Goal: Transaction & Acquisition: Subscribe to service/newsletter

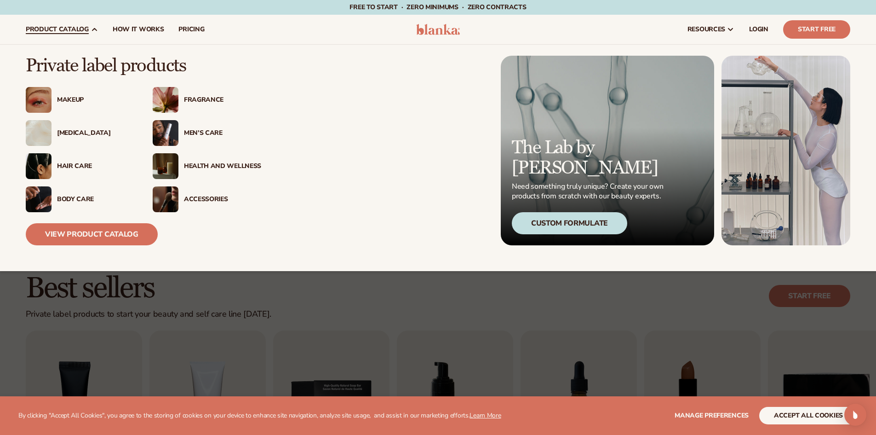
click at [67, 102] on div "Makeup" at bounding box center [95, 100] width 77 height 8
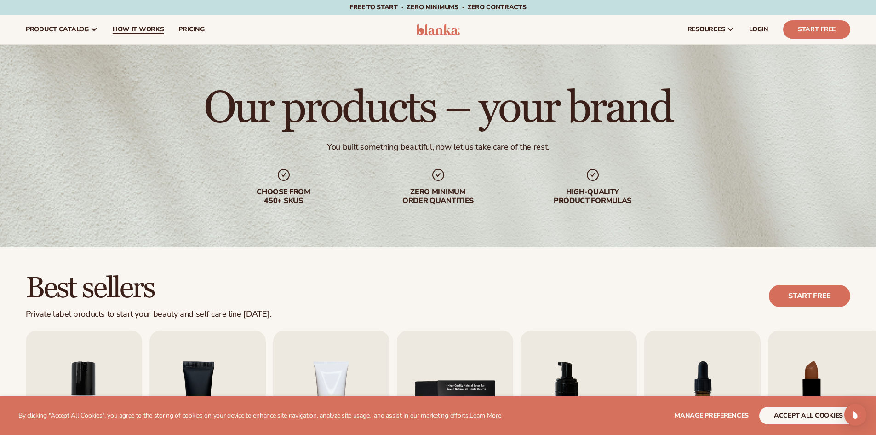
click at [148, 32] on span "How It Works" at bounding box center [139, 29] width 52 height 7
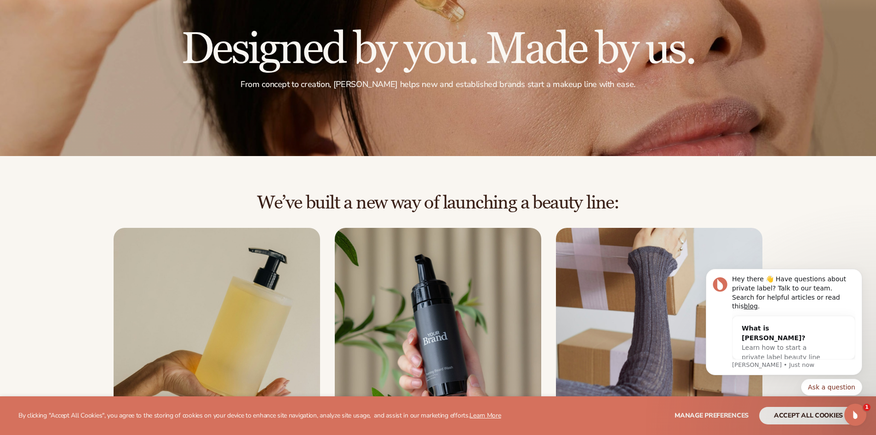
scroll to position [276, 0]
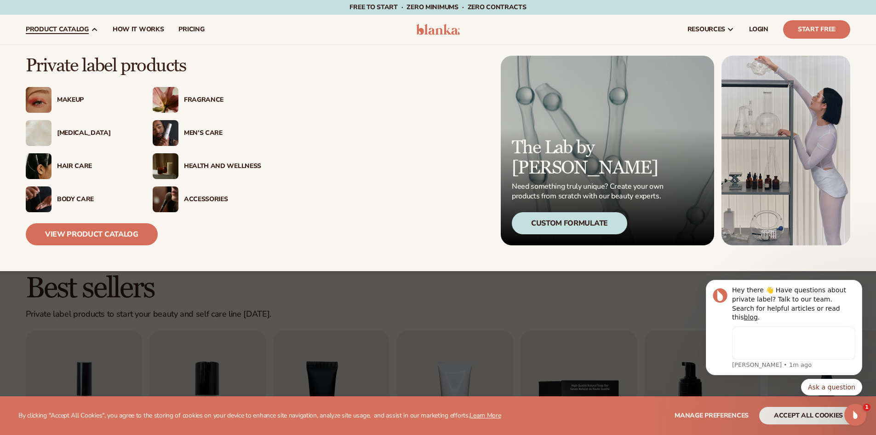
click at [65, 28] on span "product catalog" at bounding box center [57, 29] width 63 height 7
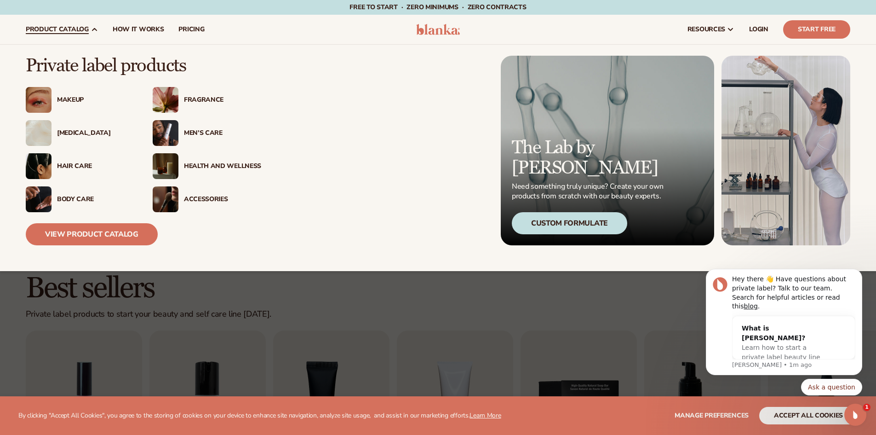
click at [203, 98] on div "Fragrance" at bounding box center [222, 100] width 77 height 8
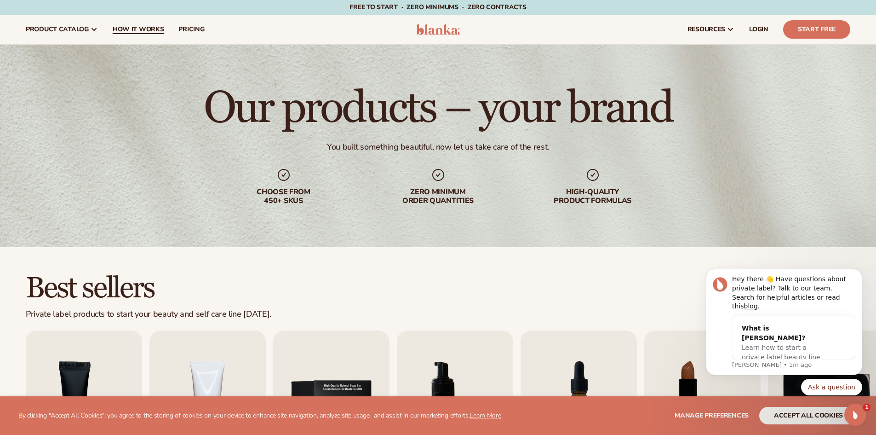
click at [143, 23] on link "How It Works" at bounding box center [138, 29] width 66 height 29
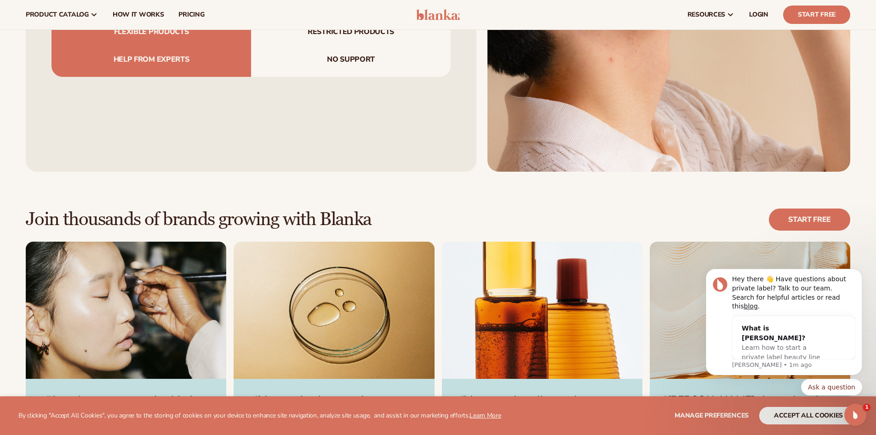
scroll to position [1104, 0]
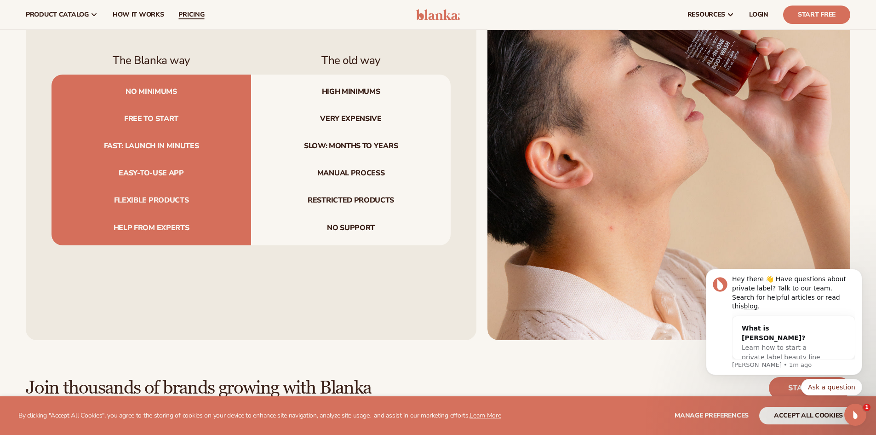
click at [193, 17] on span "pricing" at bounding box center [191, 14] width 26 height 7
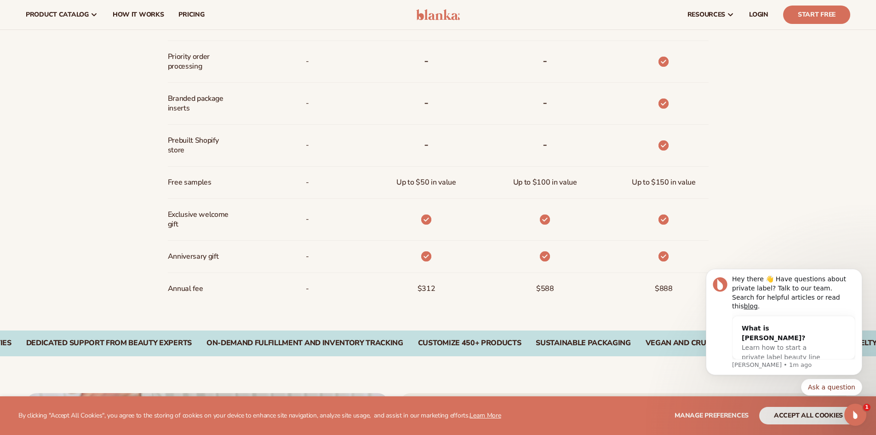
scroll to position [690, 0]
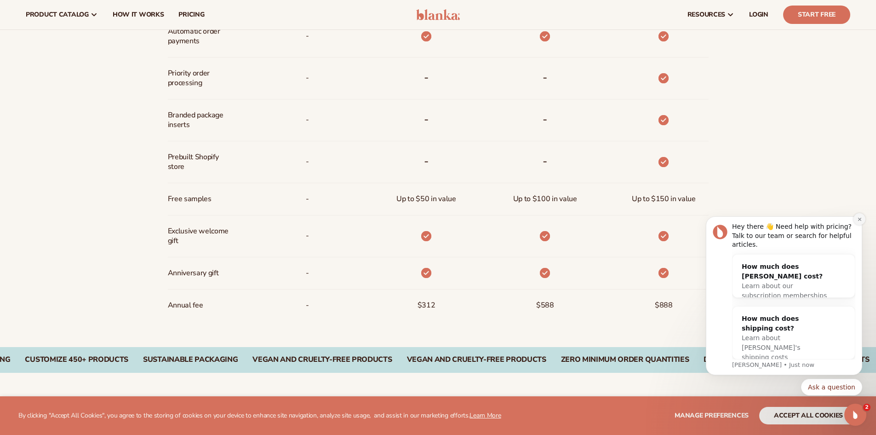
click at [861, 222] on icon "Dismiss notification" at bounding box center [859, 219] width 5 height 5
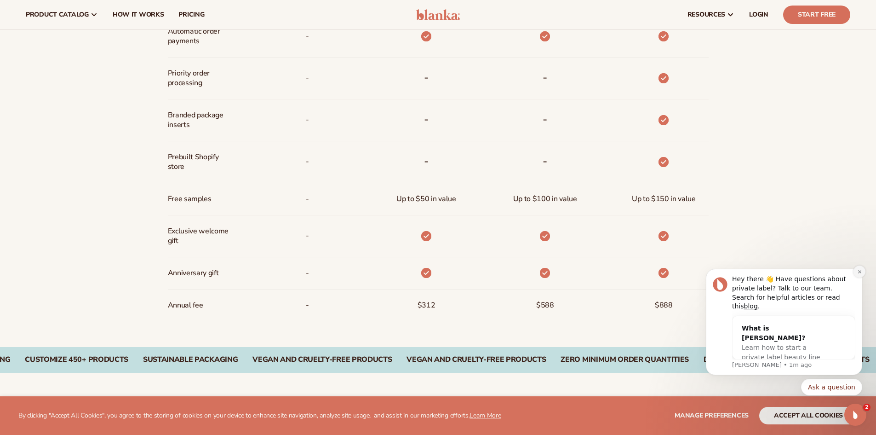
click at [861, 274] on icon "Dismiss notification" at bounding box center [859, 271] width 5 height 5
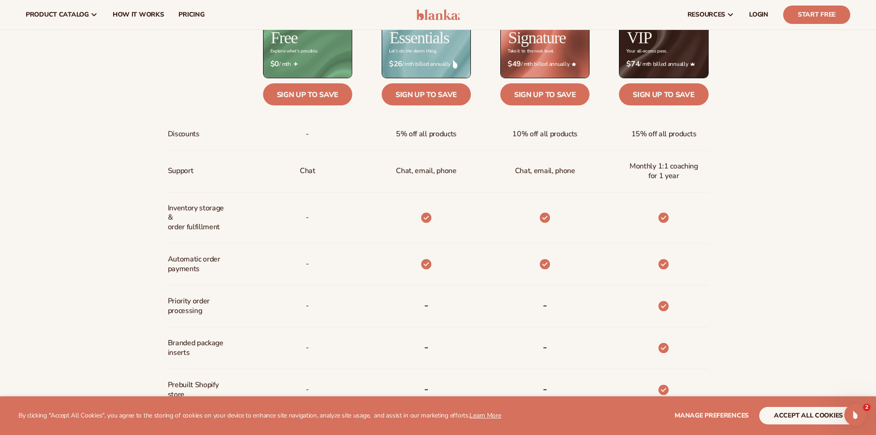
scroll to position [414, 0]
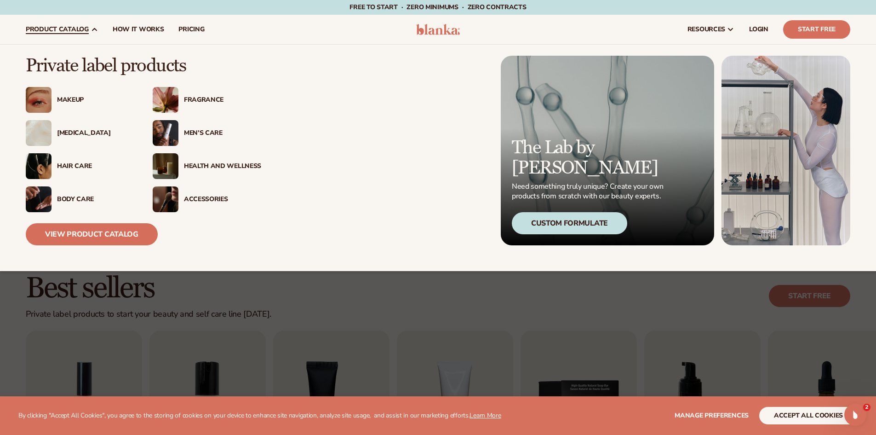
click at [69, 132] on div "[MEDICAL_DATA]" at bounding box center [95, 133] width 77 height 8
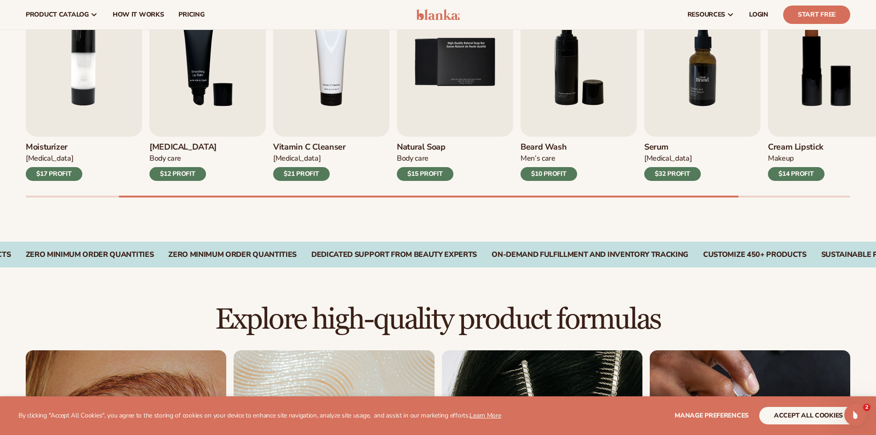
scroll to position [230, 0]
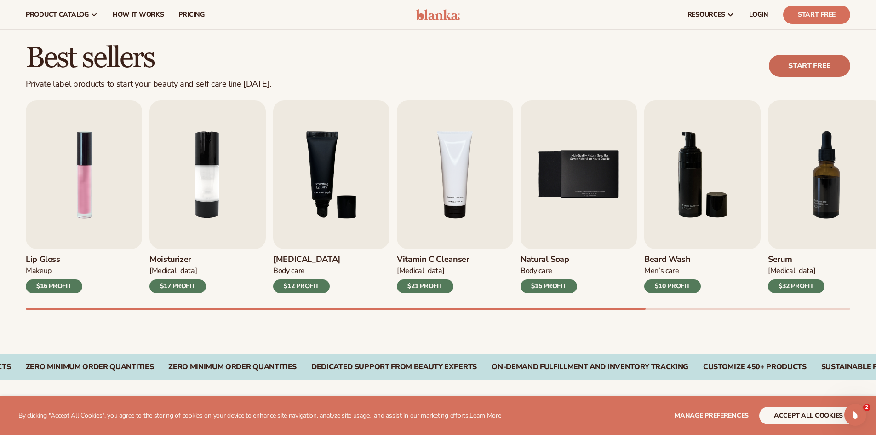
click at [812, 69] on link "Start free" at bounding box center [809, 66] width 81 height 22
